Goal: Transaction & Acquisition: Purchase product/service

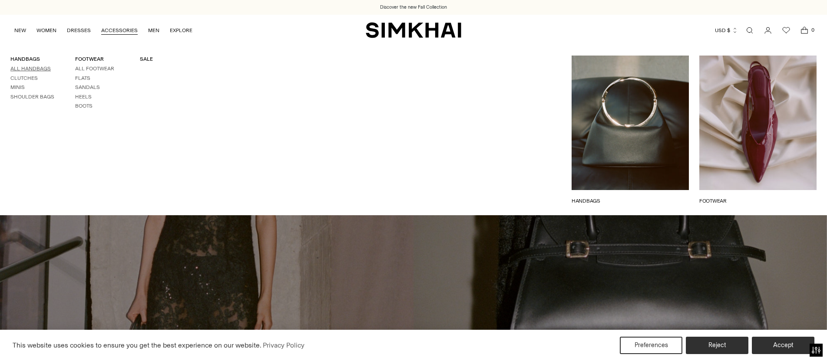
click at [34, 68] on link "All Handbags" at bounding box center [30, 69] width 40 height 6
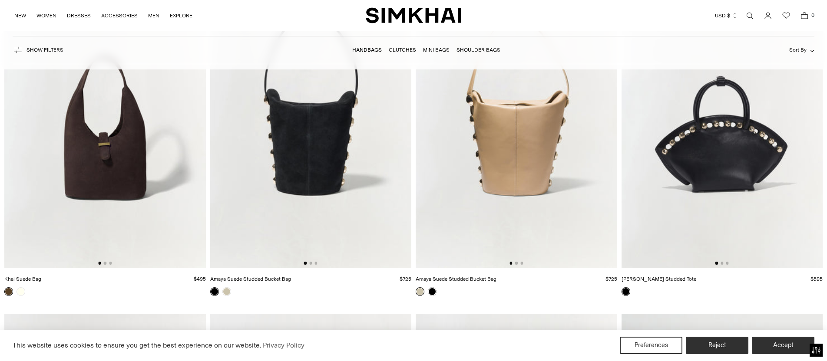
scroll to position [2250, 0]
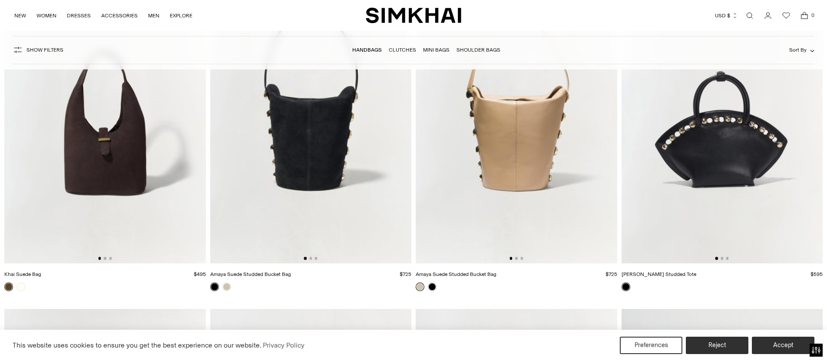
click at [142, 168] on img at bounding box center [105, 112] width 202 height 302
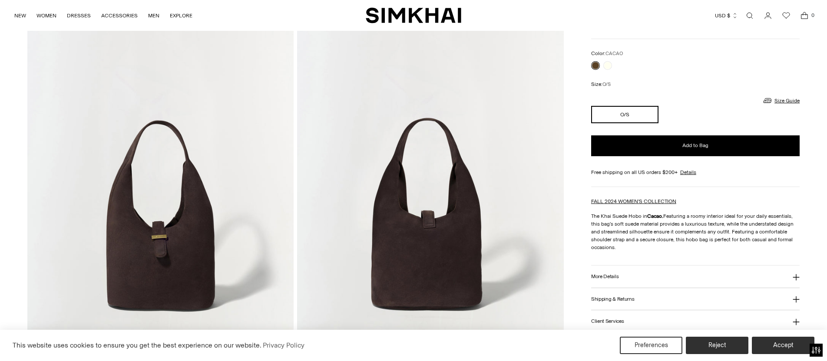
click at [608, 274] on h3 "More Details" at bounding box center [604, 277] width 27 height 6
click at [710, 344] on button "Reject" at bounding box center [717, 346] width 66 height 18
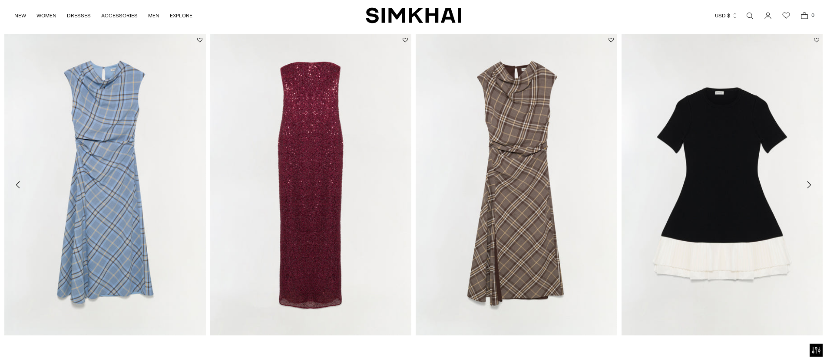
scroll to position [2032, 0]
